Goal: Information Seeking & Learning: Learn about a topic

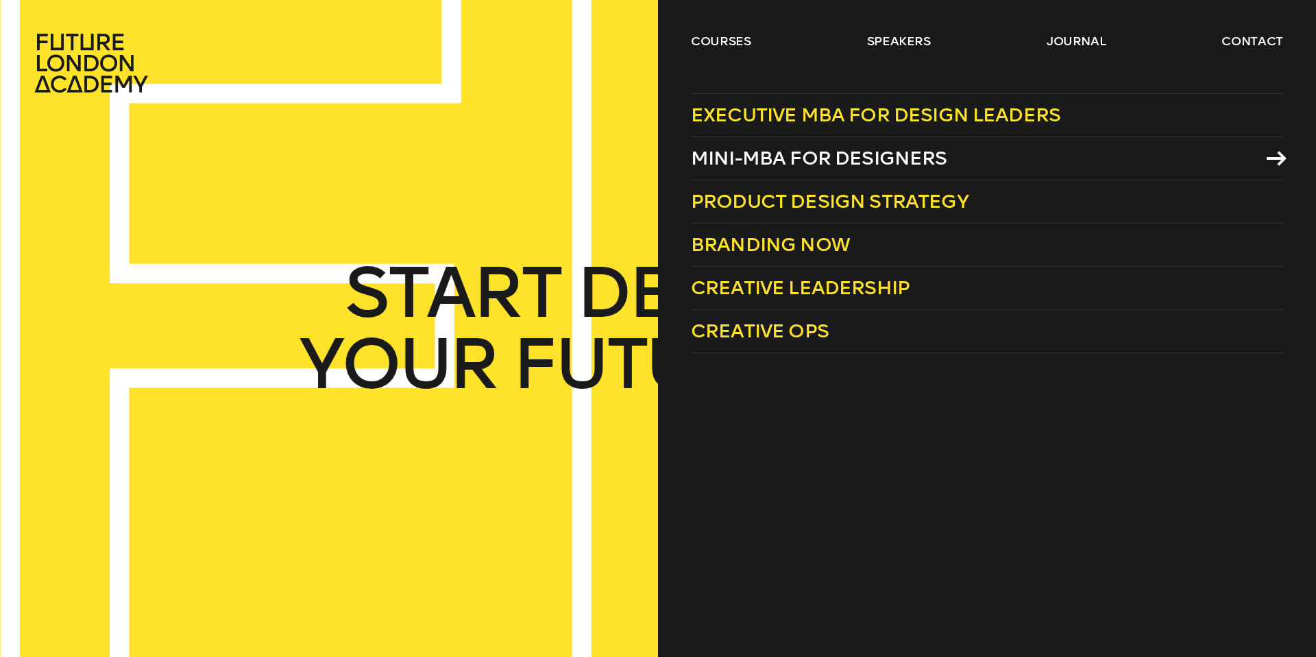
click at [760, 161] on span "Mini-MBA for Designers" at bounding box center [819, 158] width 256 height 23
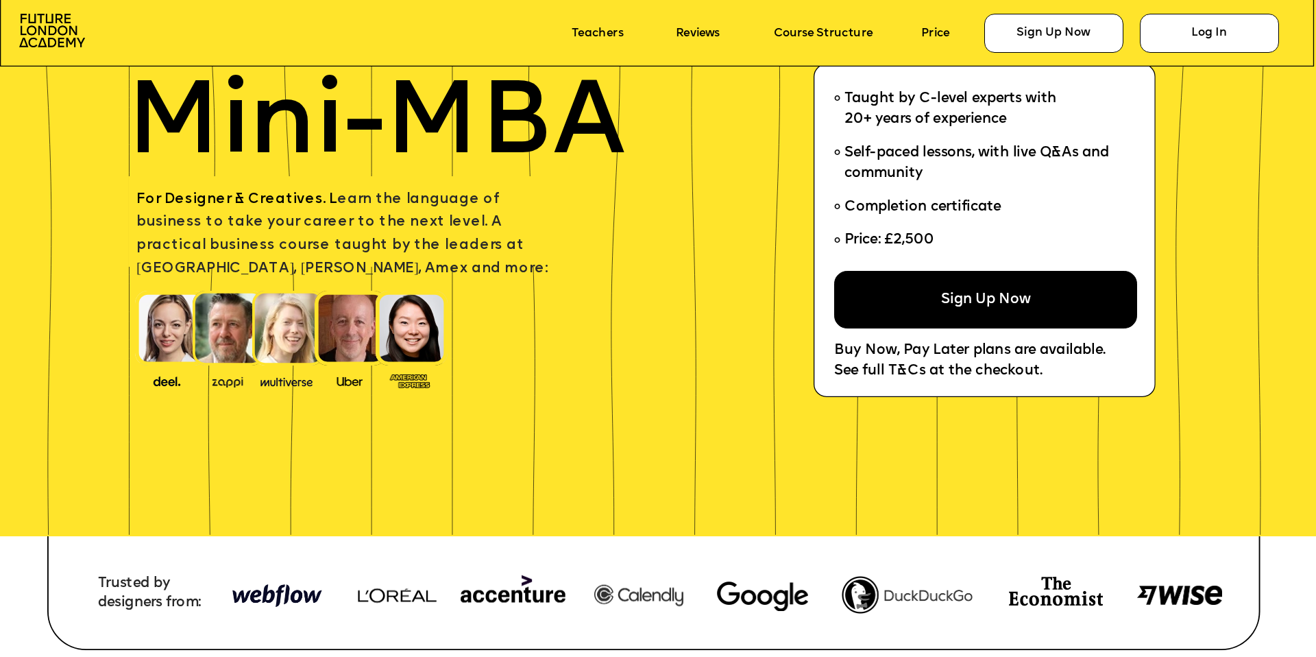
scroll to position [197, 0]
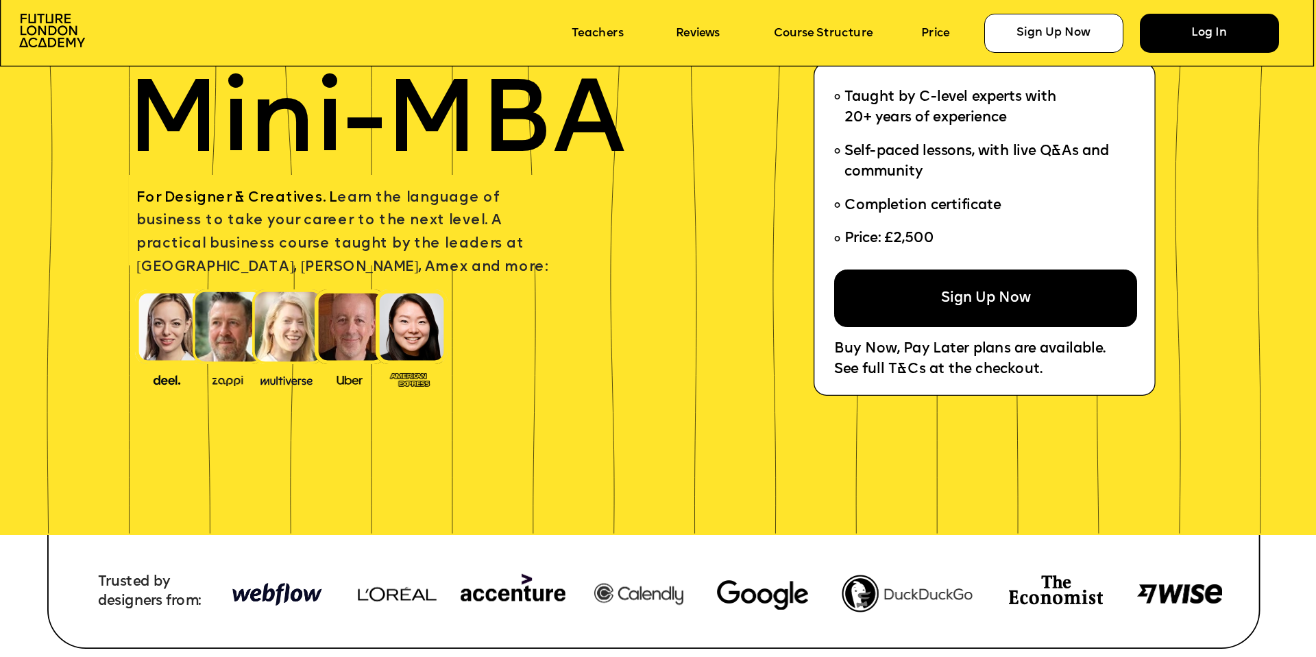
click at [1237, 32] on div "Log In" at bounding box center [1209, 33] width 139 height 38
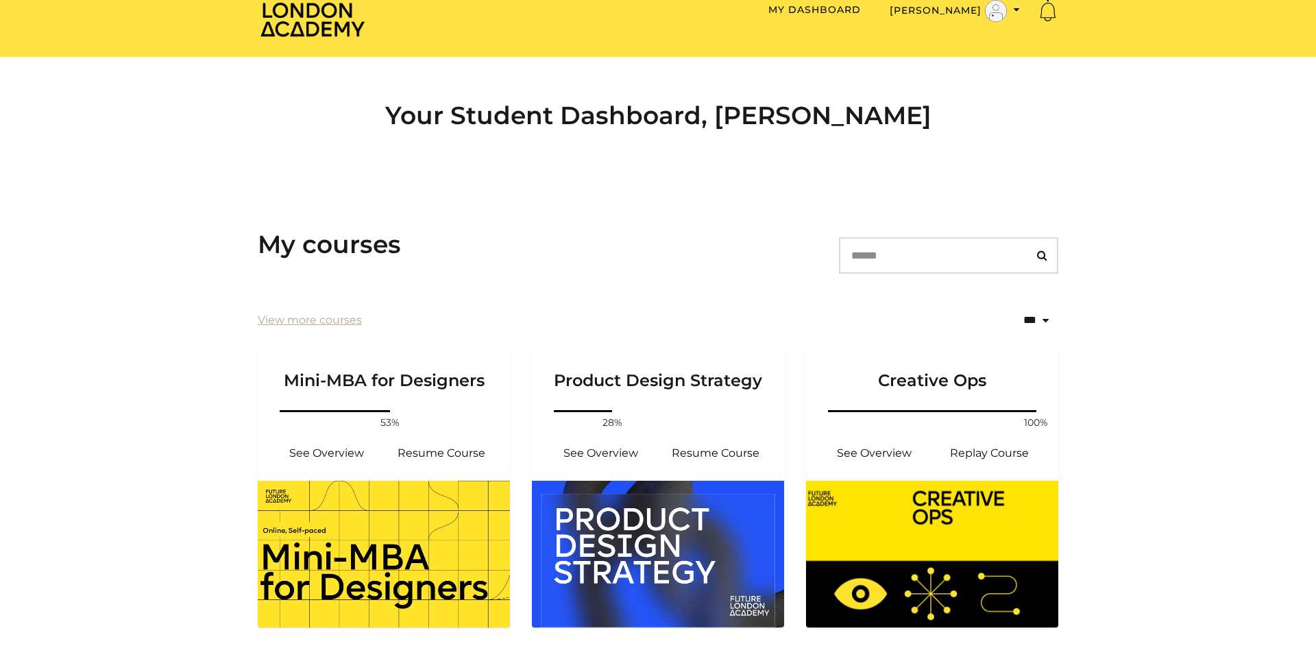
scroll to position [50, 0]
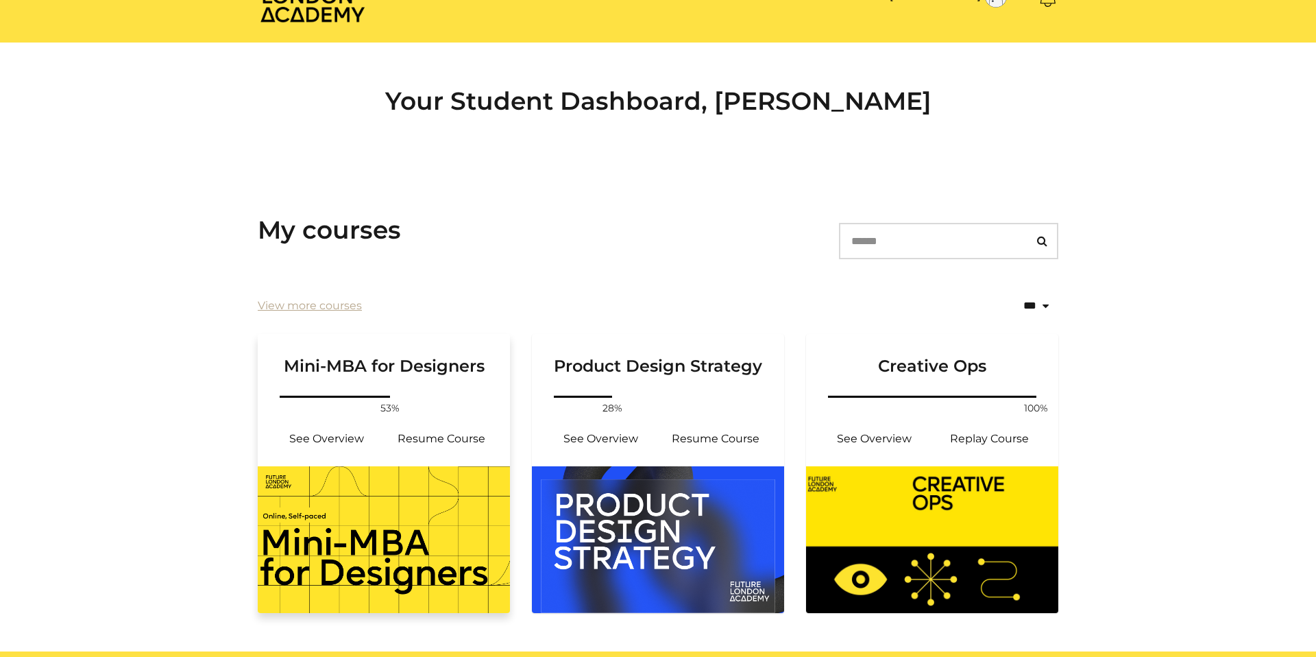
click at [423, 406] on div "Your progress: 53% See Overview Resume Course" at bounding box center [384, 429] width 252 height 73
click at [433, 436] on link "Resume Course" at bounding box center [441, 438] width 115 height 33
